Goal: Information Seeking & Learning: Learn about a topic

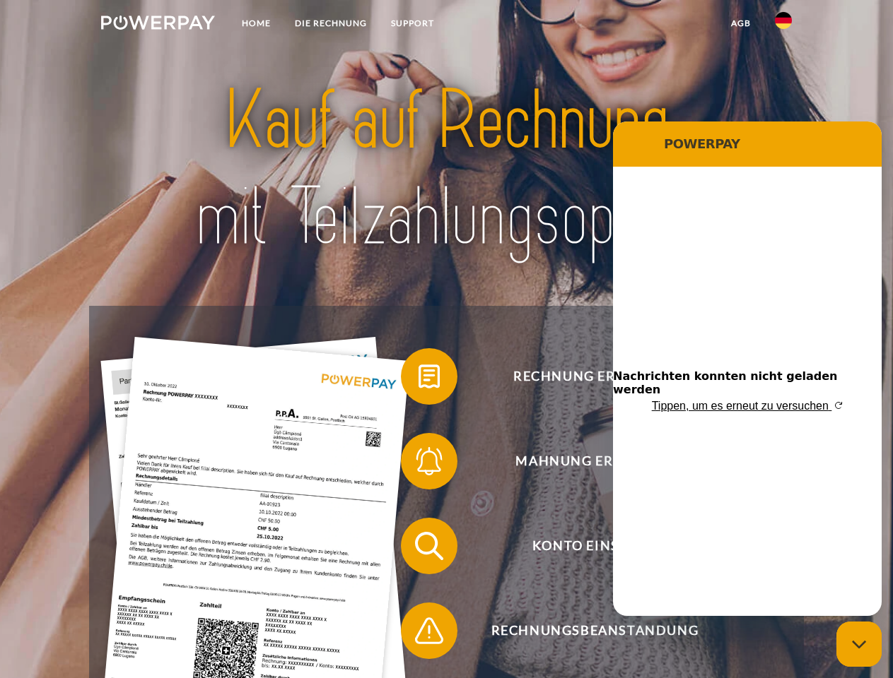
click at [158, 25] on img at bounding box center [158, 23] width 114 height 14
click at [783, 25] on img at bounding box center [783, 20] width 17 height 17
click at [740, 23] on link "agb" at bounding box center [741, 23] width 44 height 25
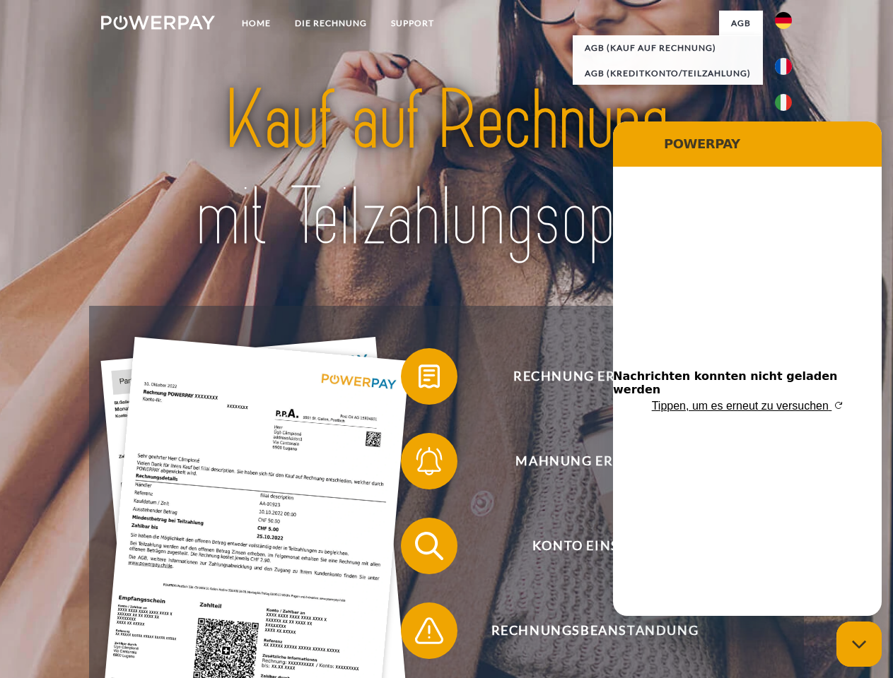
click at [418, 380] on span at bounding box center [407, 376] width 71 height 71
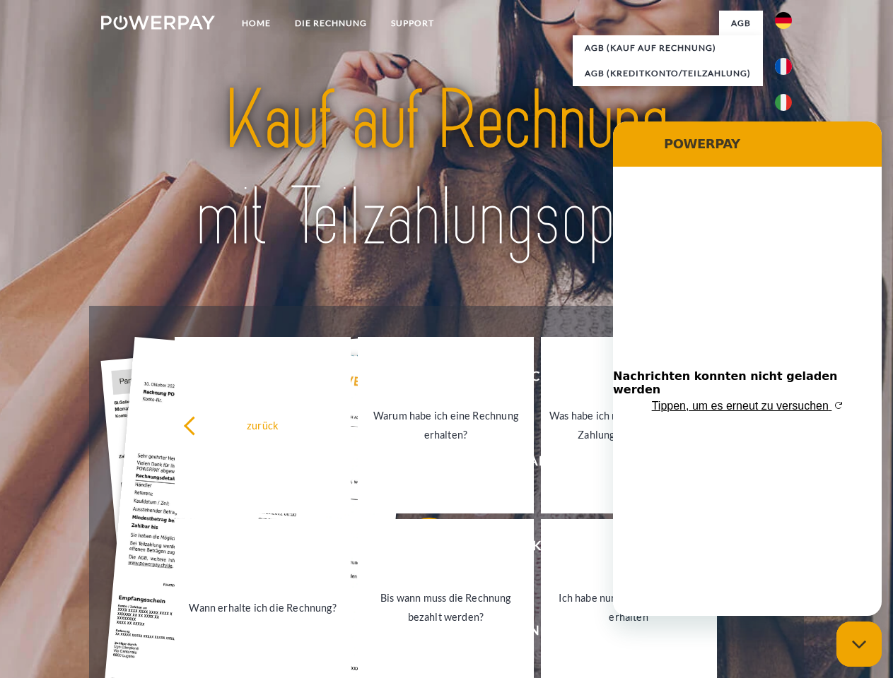
click at [418, 464] on link "Warum habe ich eine Rechnung erhalten?" at bounding box center [446, 425] width 176 height 177
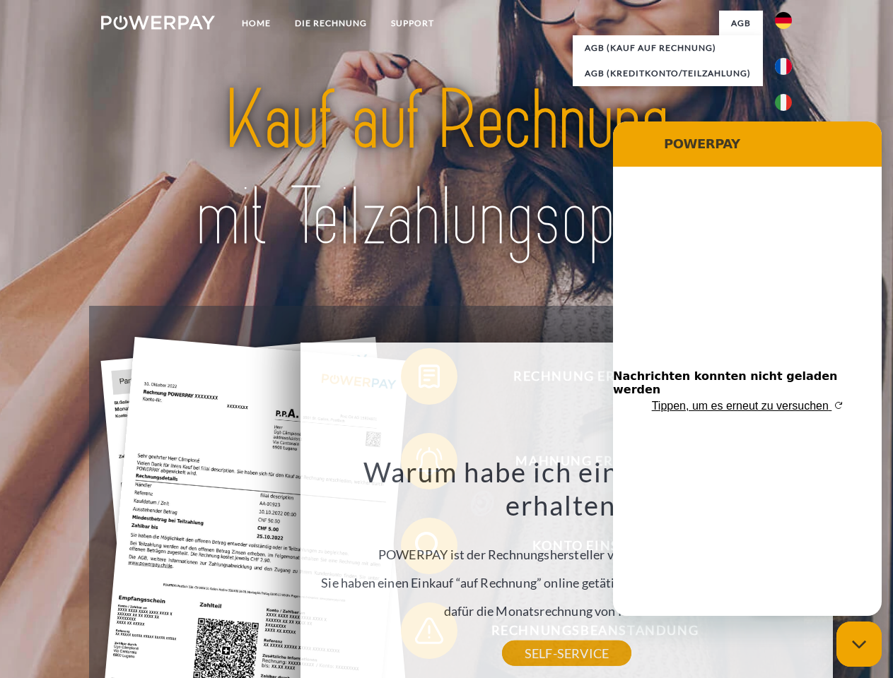
click at [418, 549] on div "Warum habe ich eine Rechnung erhalten? POWERPAY ist der Rechnungshersteller von…" at bounding box center [567, 554] width 516 height 199
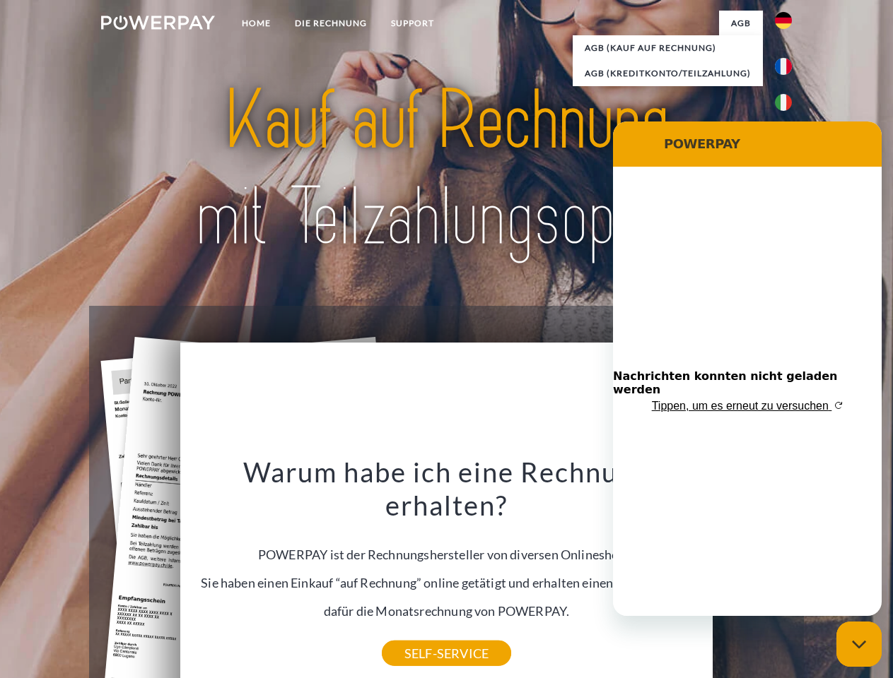
click at [418, 634] on div "Warum habe ich eine Rechnung erhalten? POWERPAY ist der Rechnungshersteller von…" at bounding box center [447, 554] width 516 height 199
click at [859, 645] on icon "Messaging-Fenster schließen" at bounding box center [859, 644] width 15 height 9
